Goal: Transaction & Acquisition: Purchase product/service

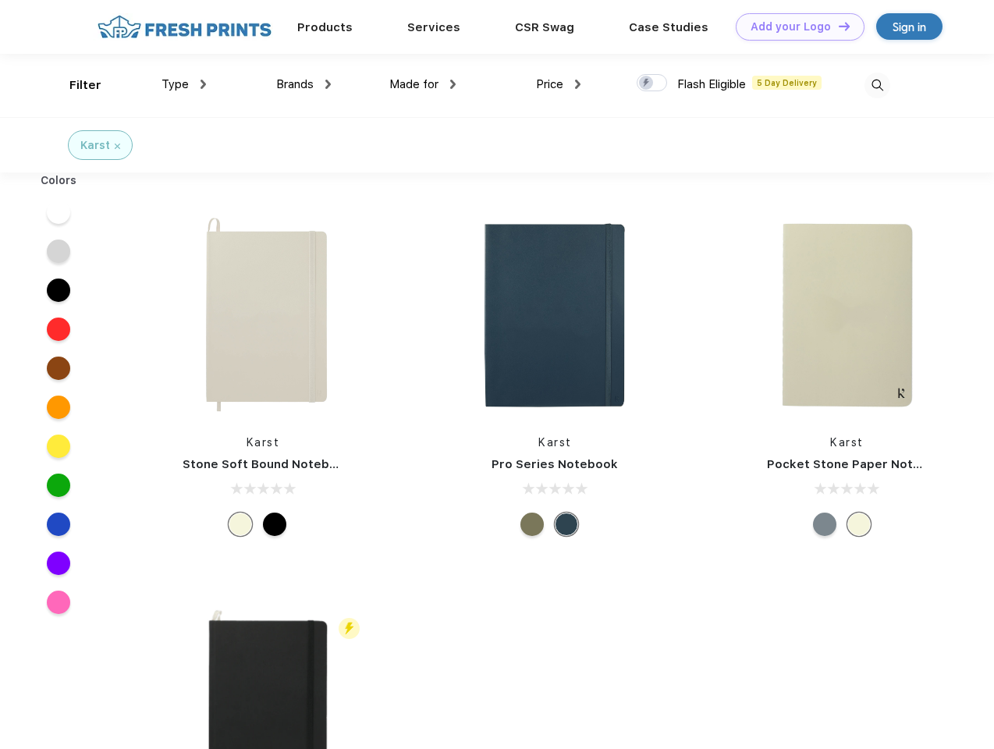
scroll to position [1, 0]
click at [794, 27] on link "Add your Logo Design Tool" at bounding box center [800, 26] width 129 height 27
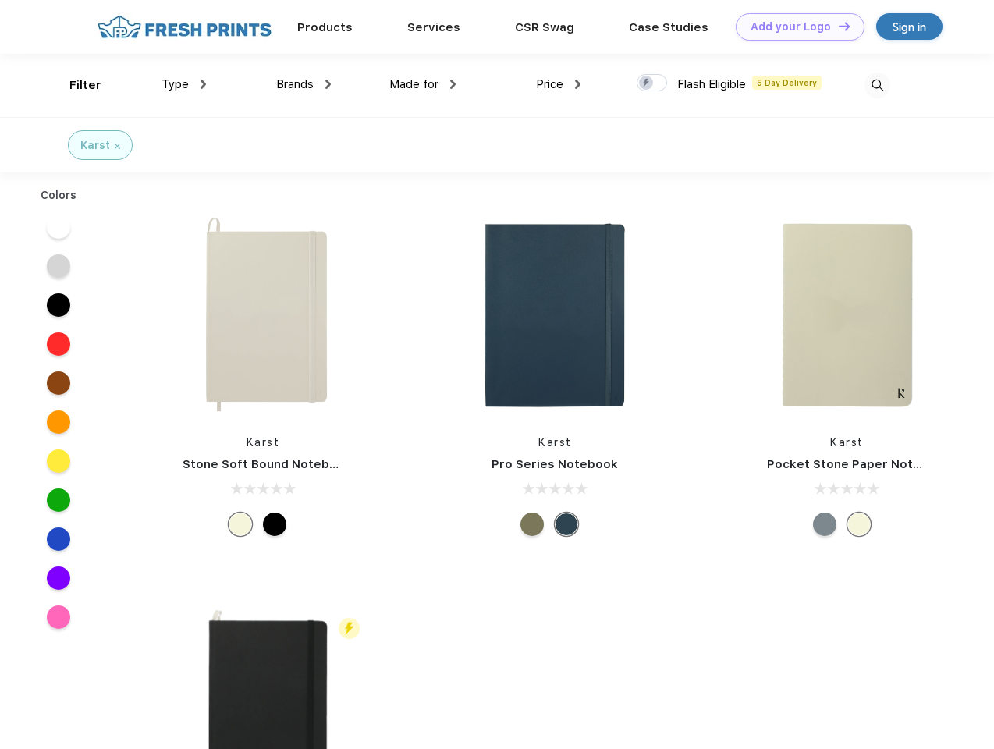
click at [0, 0] on div "Design Tool" at bounding box center [0, 0] width 0 height 0
click at [837, 26] on link "Add your Logo Design Tool" at bounding box center [800, 26] width 129 height 27
click at [75, 85] on div "Filter" at bounding box center [85, 85] width 32 height 18
click at [184, 84] on span "Type" at bounding box center [174, 84] width 27 height 14
click at [303, 84] on span "Brands" at bounding box center [294, 84] width 37 height 14
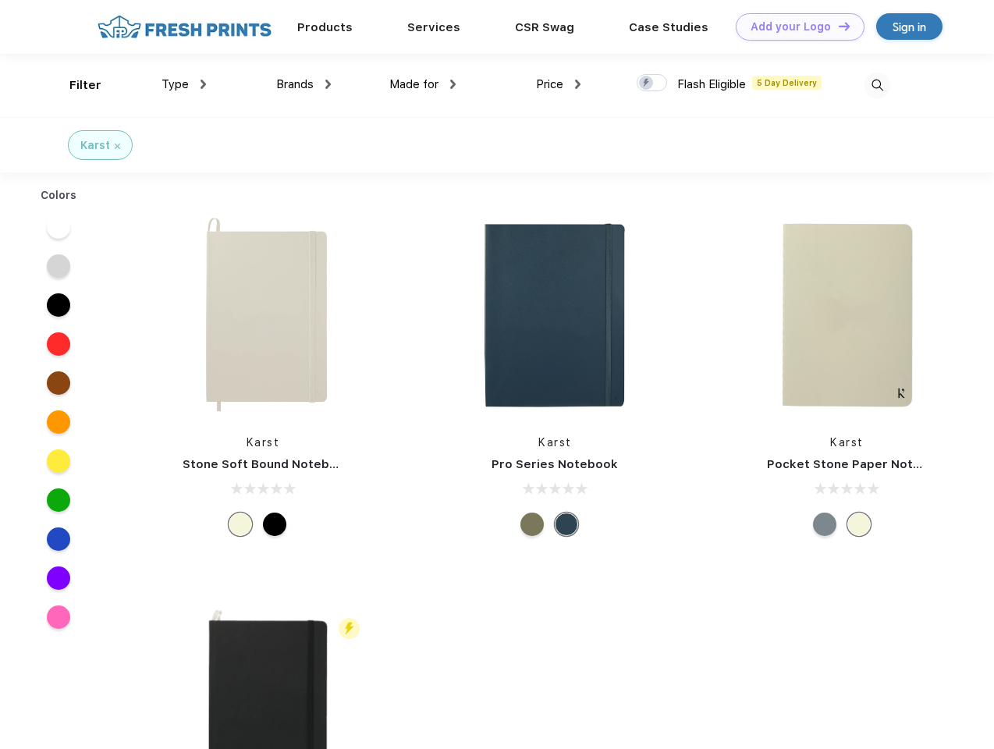
click at [423, 84] on span "Made for" at bounding box center [413, 84] width 49 height 14
click at [559, 84] on span "Price" at bounding box center [549, 84] width 27 height 14
click at [652, 83] on div at bounding box center [652, 82] width 30 height 17
click at [647, 83] on input "checkbox" at bounding box center [642, 78] width 10 height 10
click at [877, 85] on img at bounding box center [877, 86] width 26 height 26
